Goal: Task Accomplishment & Management: Manage account settings

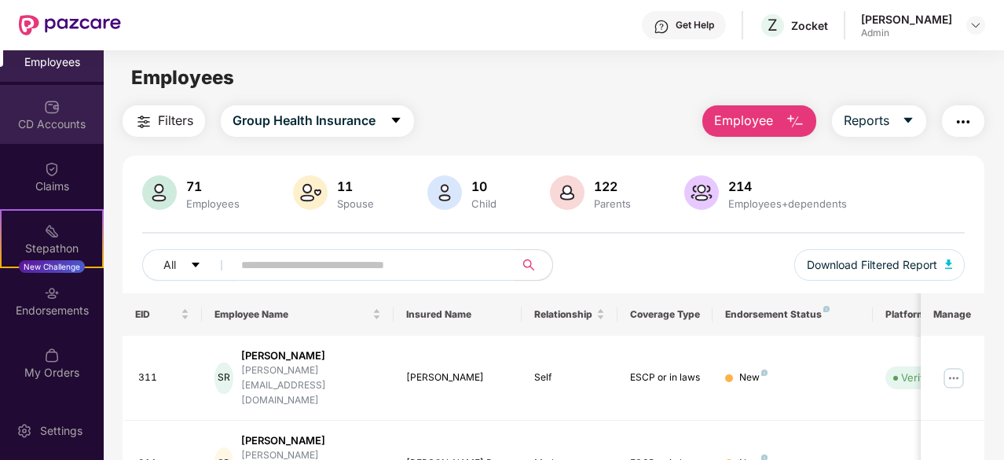
scroll to position [207, 0]
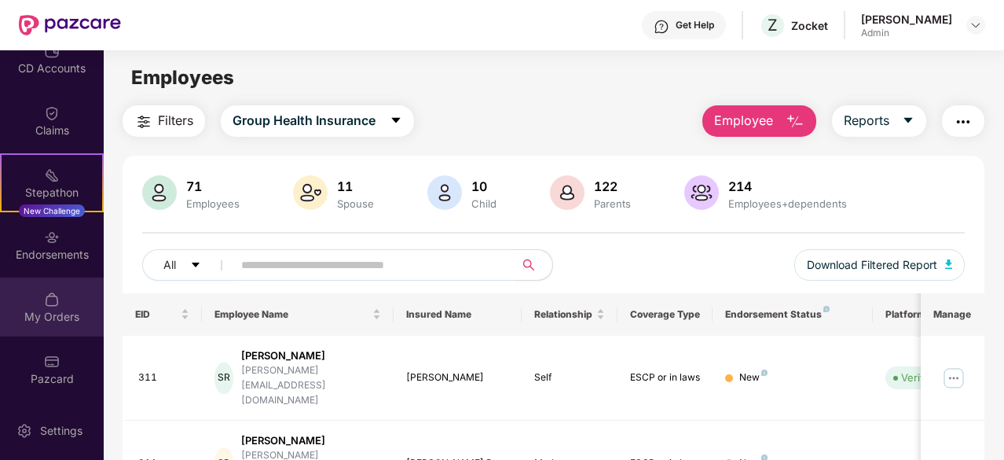
click at [75, 317] on div "My Orders" at bounding box center [52, 317] width 104 height 16
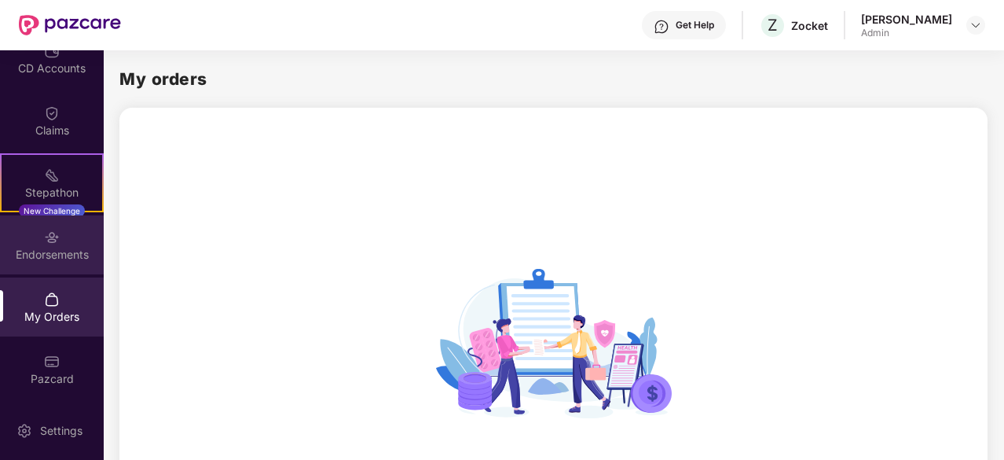
click at [52, 240] on img at bounding box center [52, 237] width 16 height 16
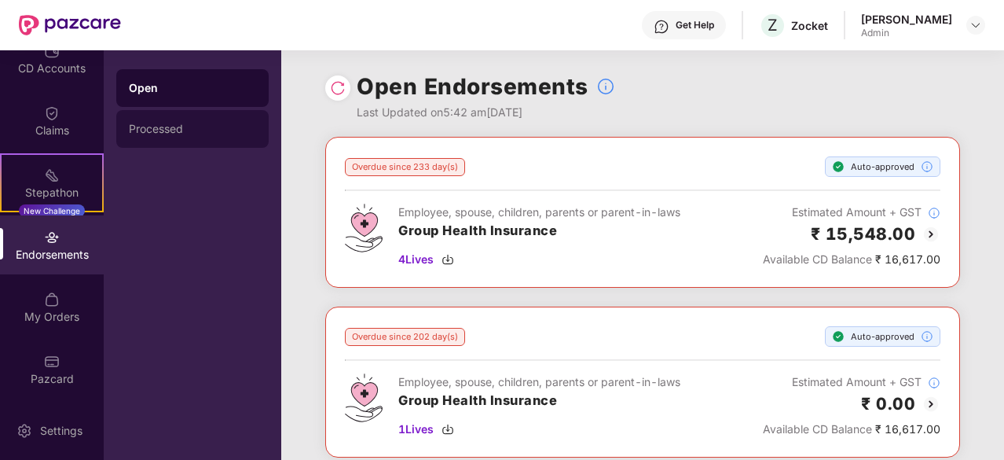
click at [206, 129] on div "Processed" at bounding box center [192, 129] width 127 height 13
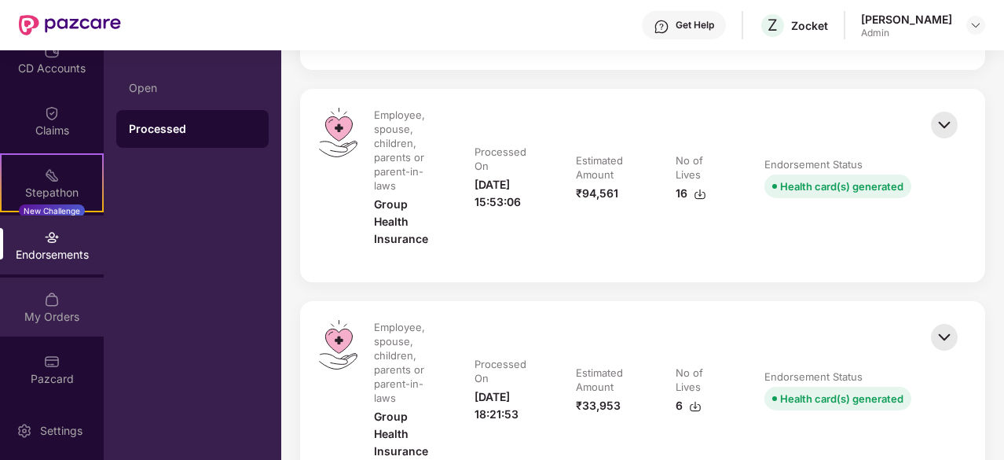
scroll to position [1493, 0]
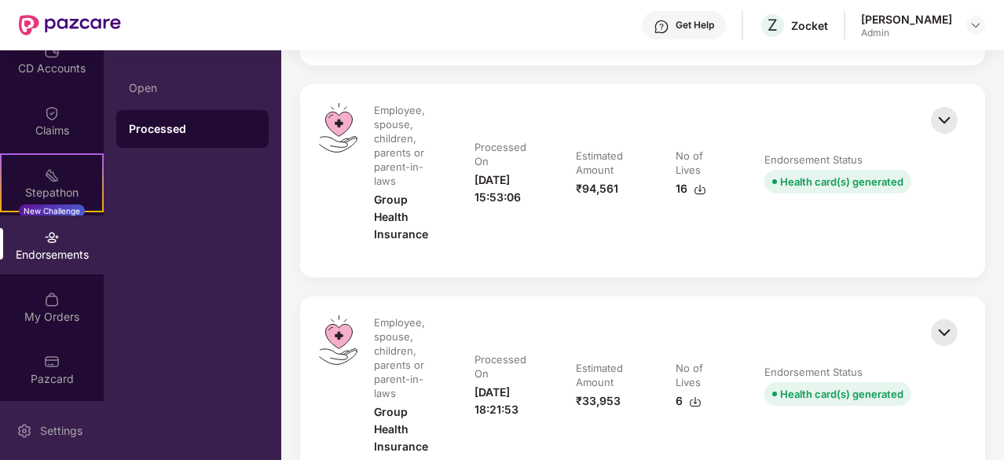
click at [64, 446] on div "Settings" at bounding box center [52, 430] width 104 height 59
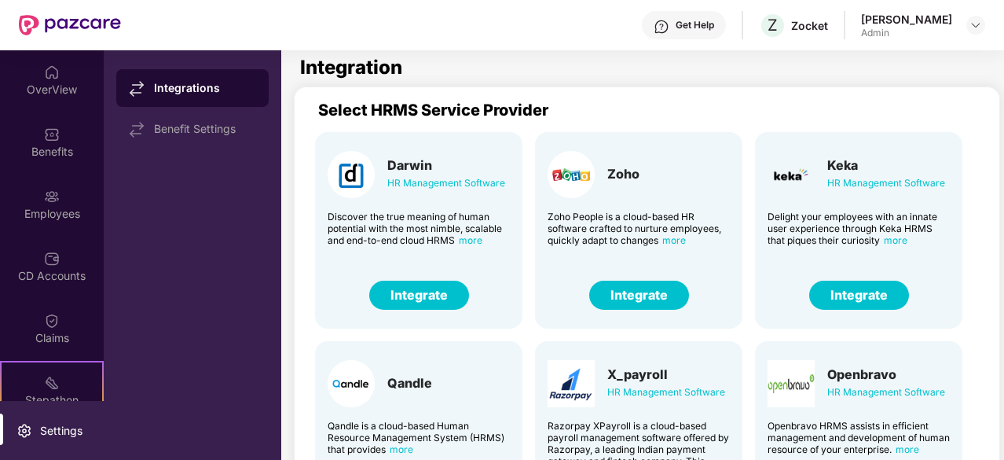
click at [894, 242] on span "more" at bounding box center [896, 240] width 24 height 12
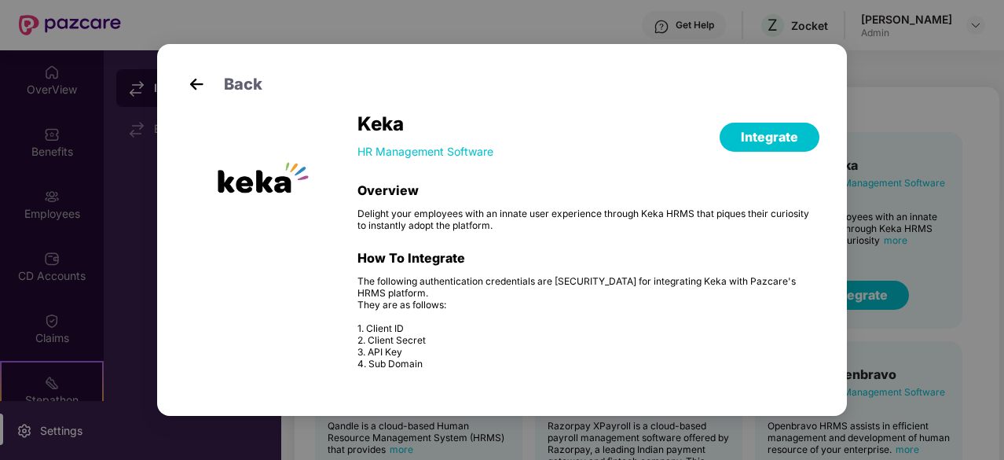
click at [224, 92] on span "Back" at bounding box center [243, 84] width 39 height 20
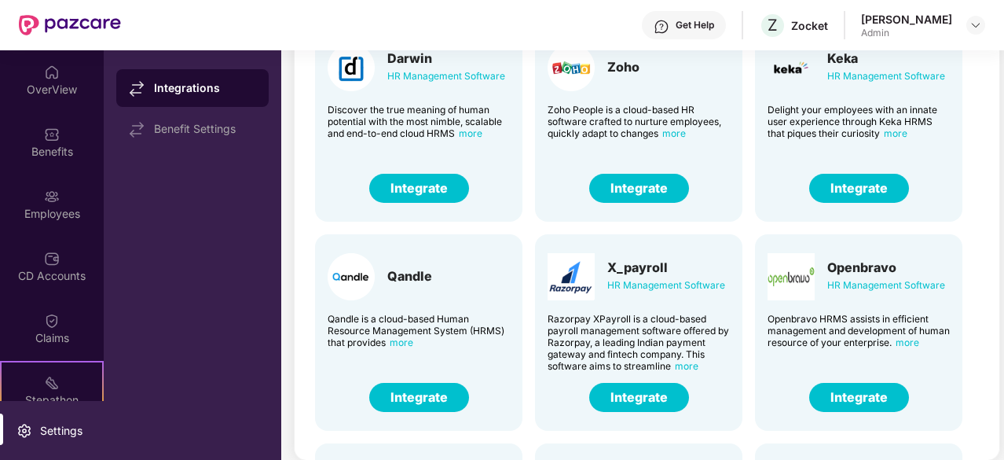
click at [269, 119] on div "Integrations Benefit Settings" at bounding box center [193, 254] width 178 height 409
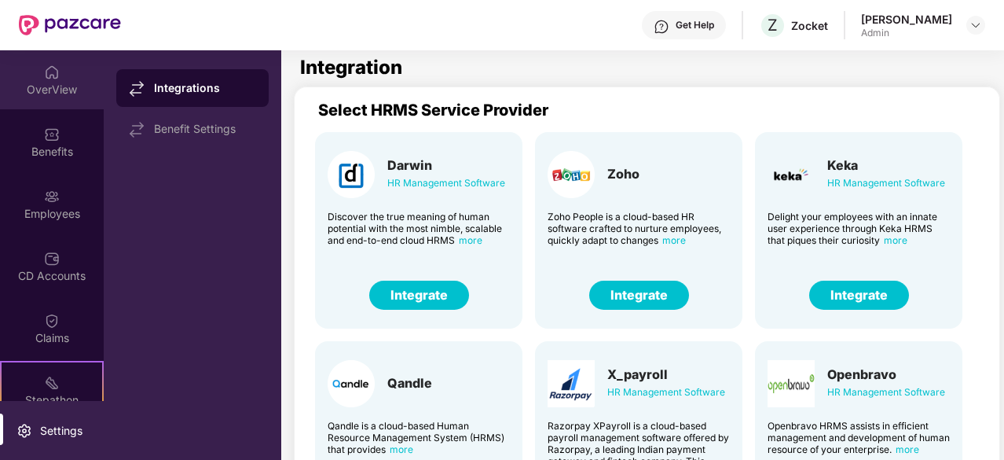
click at [49, 86] on div "OverView" at bounding box center [52, 90] width 104 height 16
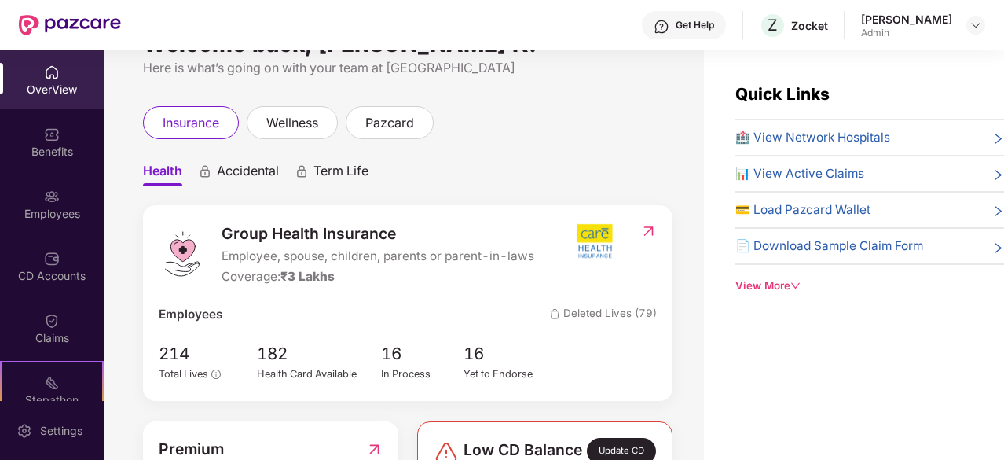
scroll to position [79, 0]
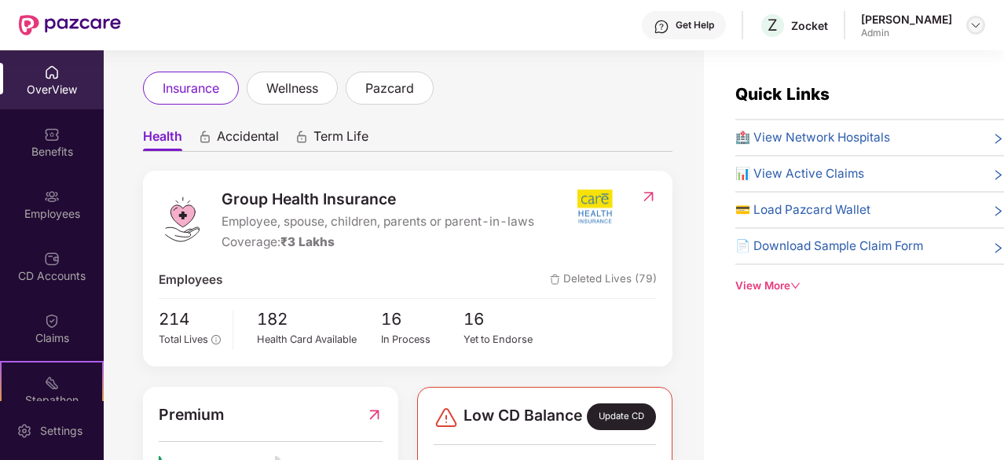
click at [976, 24] on img at bounding box center [976, 25] width 13 height 13
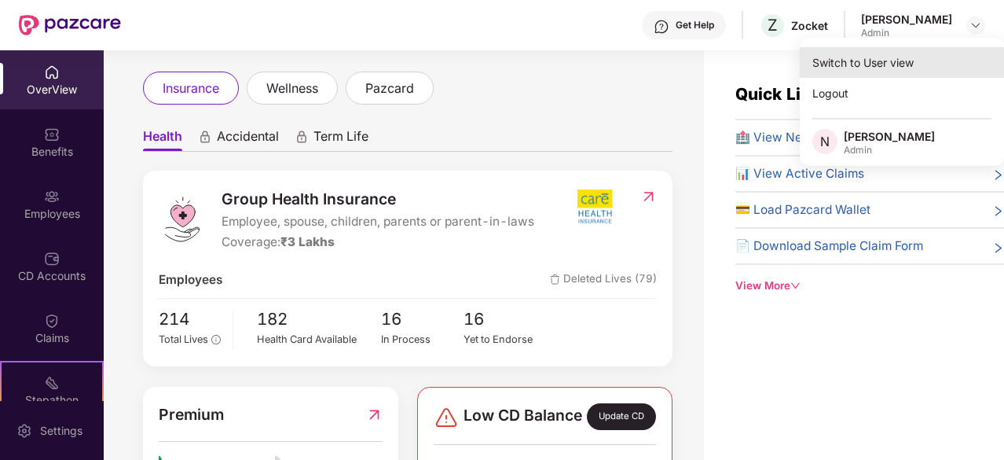
click at [891, 59] on div "Switch to User view" at bounding box center [902, 62] width 204 height 31
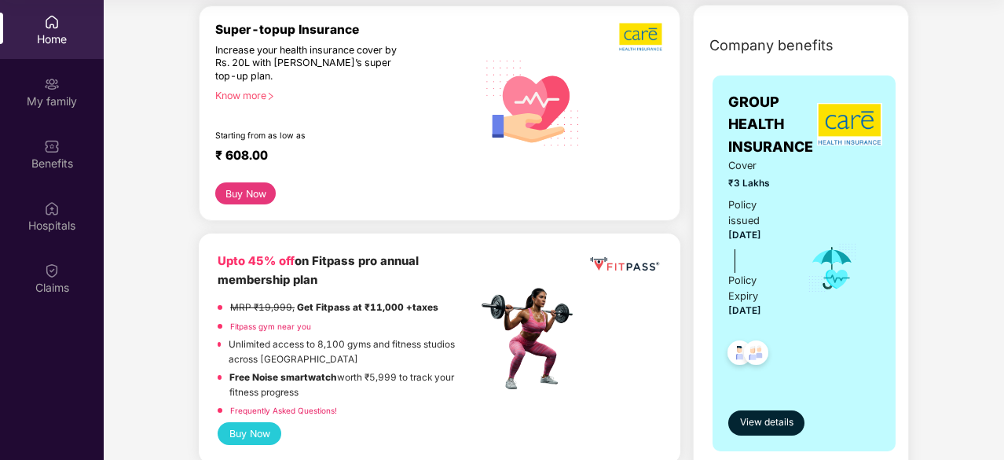
scroll to position [190, 0]
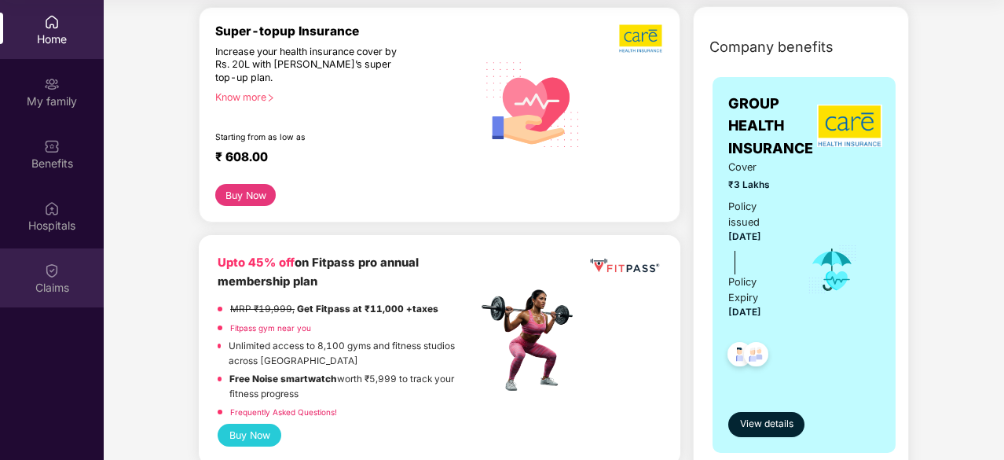
click at [42, 259] on div "Claims" at bounding box center [52, 277] width 104 height 59
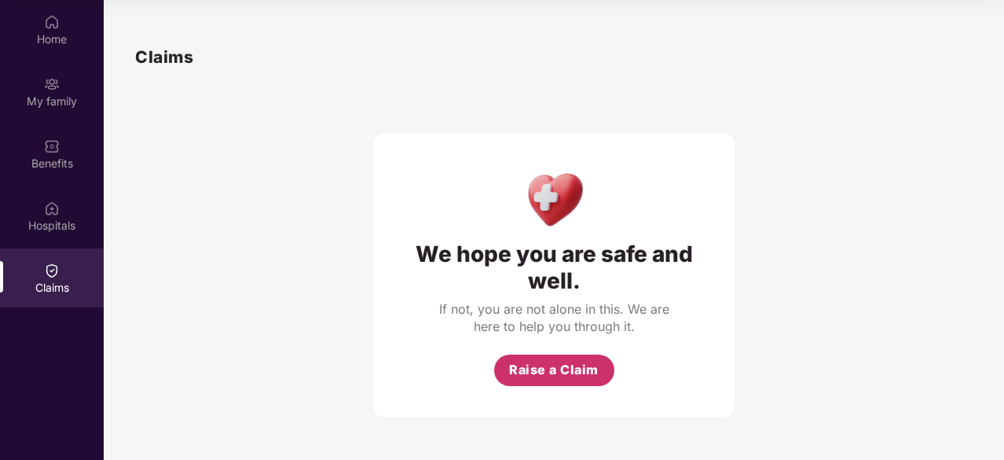
click at [524, 362] on span "Raise a Claim" at bounding box center [554, 370] width 90 height 20
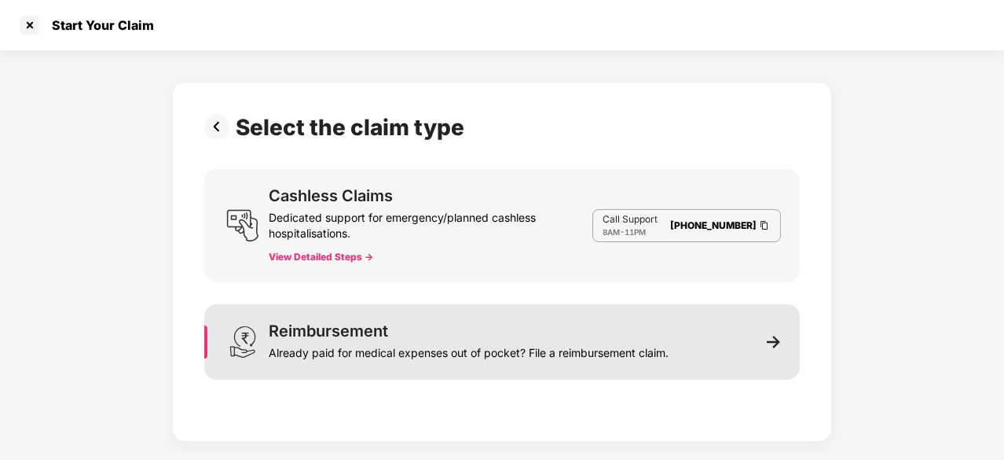
scroll to position [88, 0]
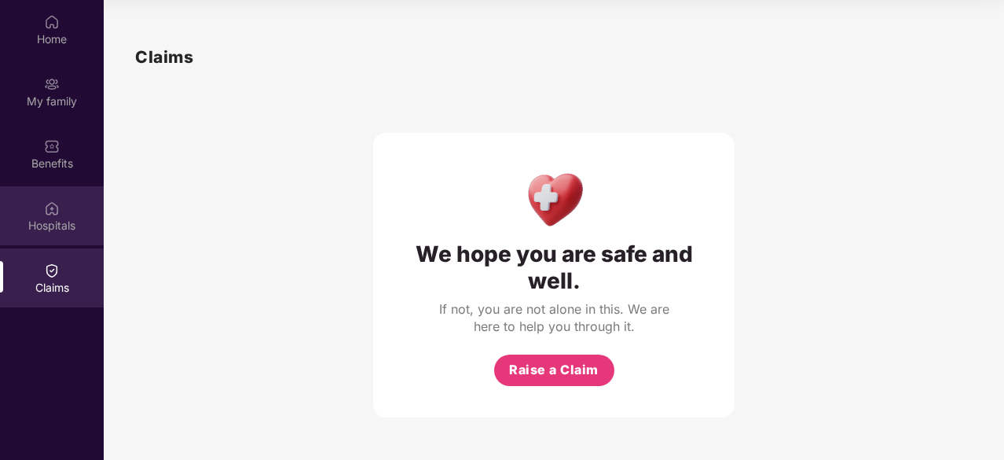
click at [44, 211] on img at bounding box center [52, 208] width 16 height 16
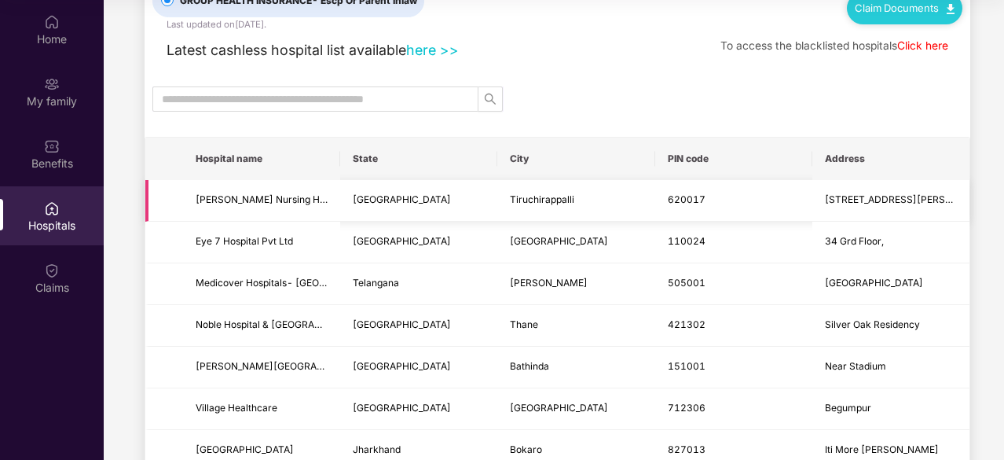
scroll to position [39, 0]
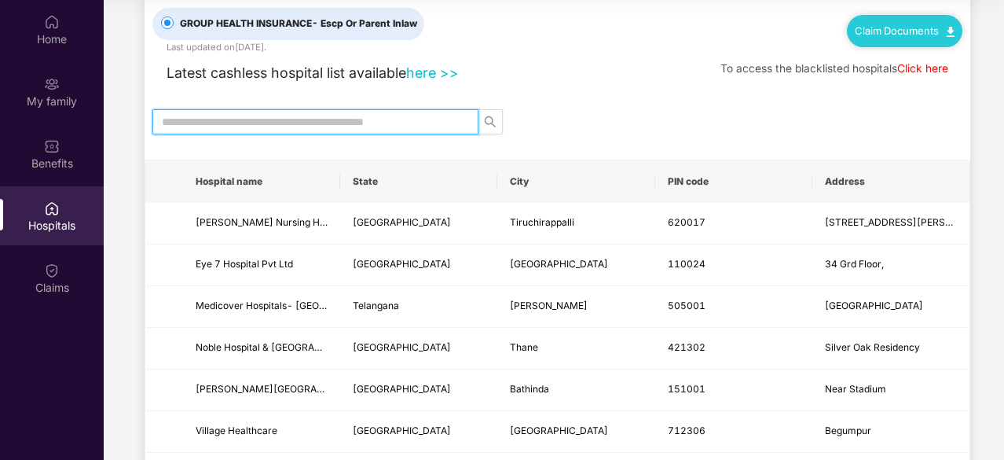
click at [270, 126] on input "text" at bounding box center [309, 121] width 295 height 17
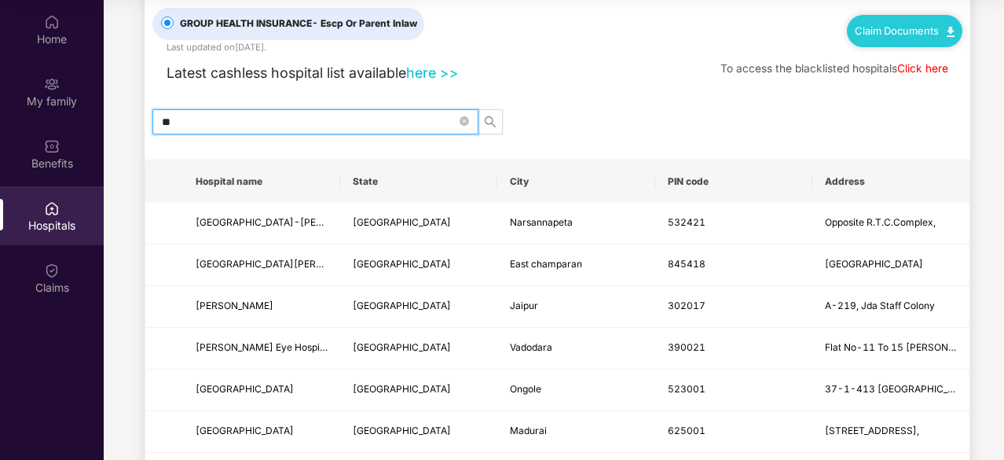
type input "*"
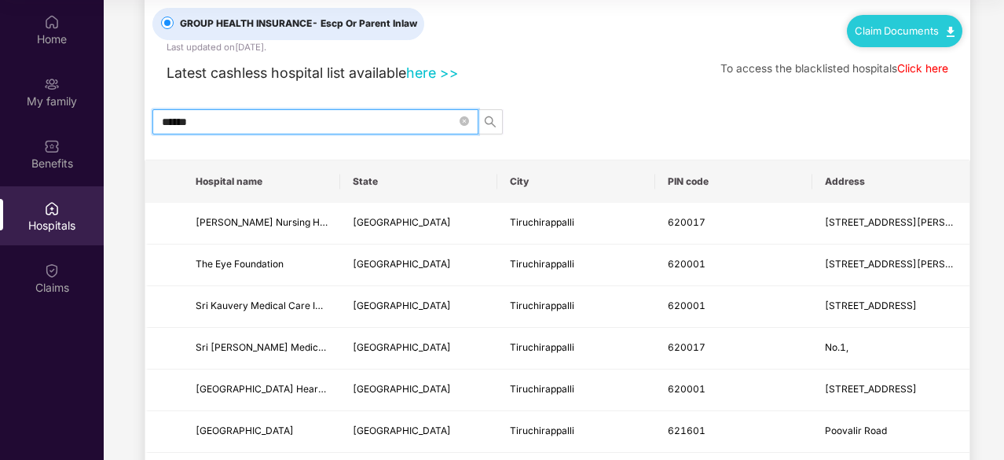
type input "*******"
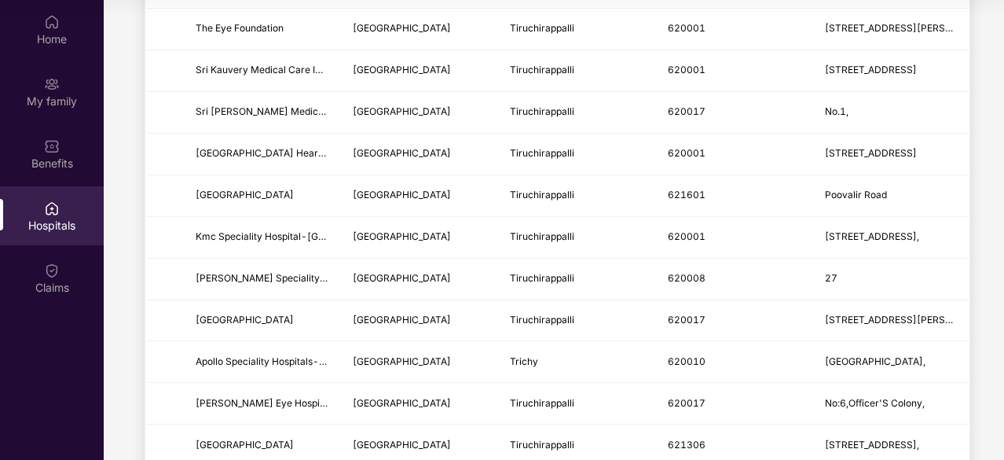
scroll to position [0, 0]
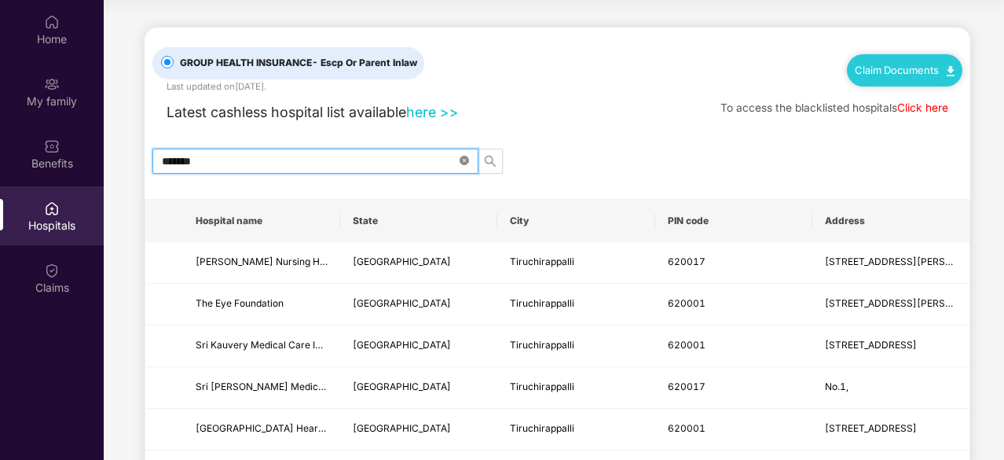
click at [460, 163] on icon "close-circle" at bounding box center [464, 160] width 9 height 9
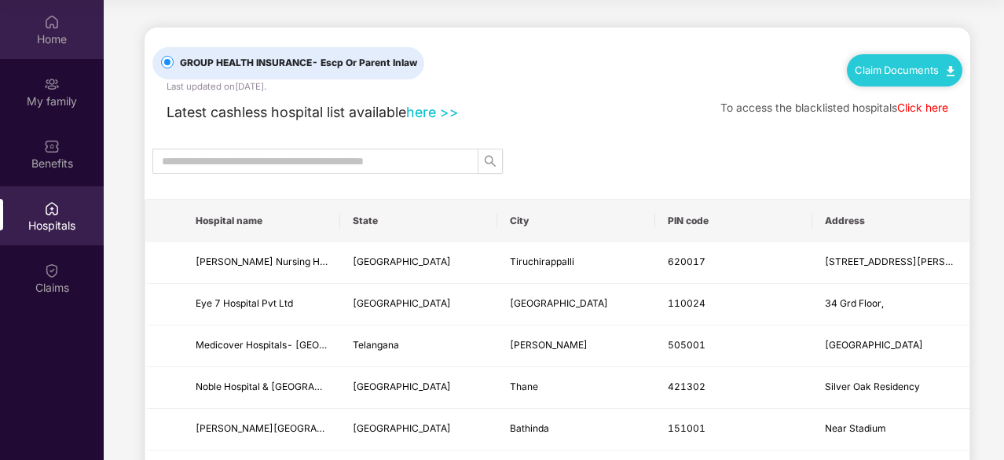
click at [58, 52] on div "Home" at bounding box center [52, 29] width 104 height 59
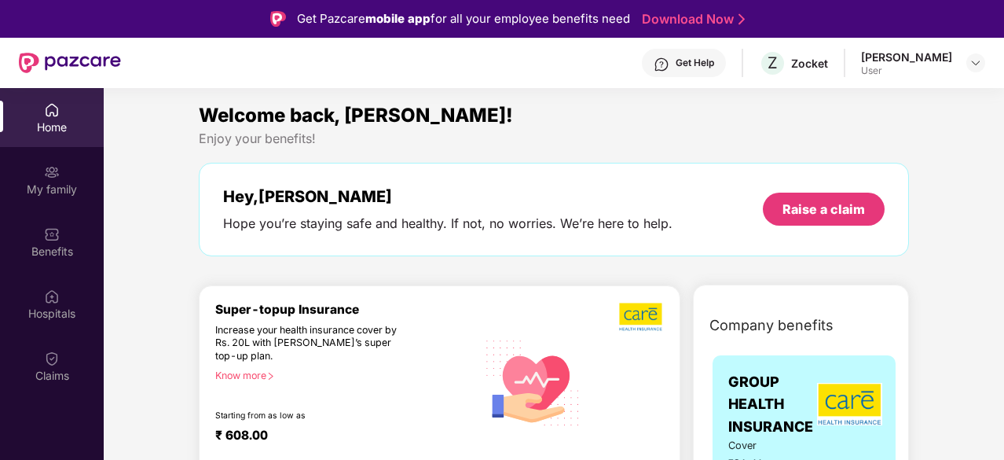
click at [953, 66] on div "[PERSON_NAME] K User" at bounding box center [923, 64] width 124 height 28
click at [969, 62] on div at bounding box center [976, 62] width 19 height 19
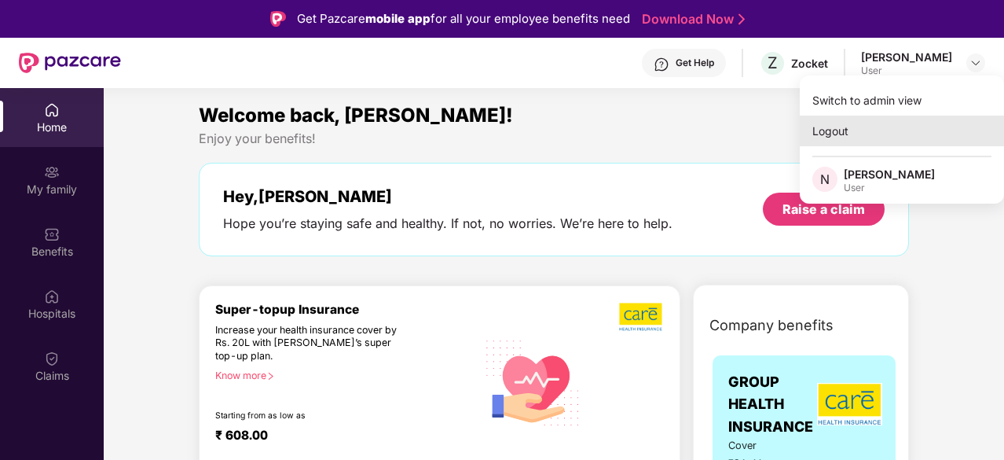
click at [905, 128] on div "Logout" at bounding box center [902, 131] width 204 height 31
